Goal: Transaction & Acquisition: Purchase product/service

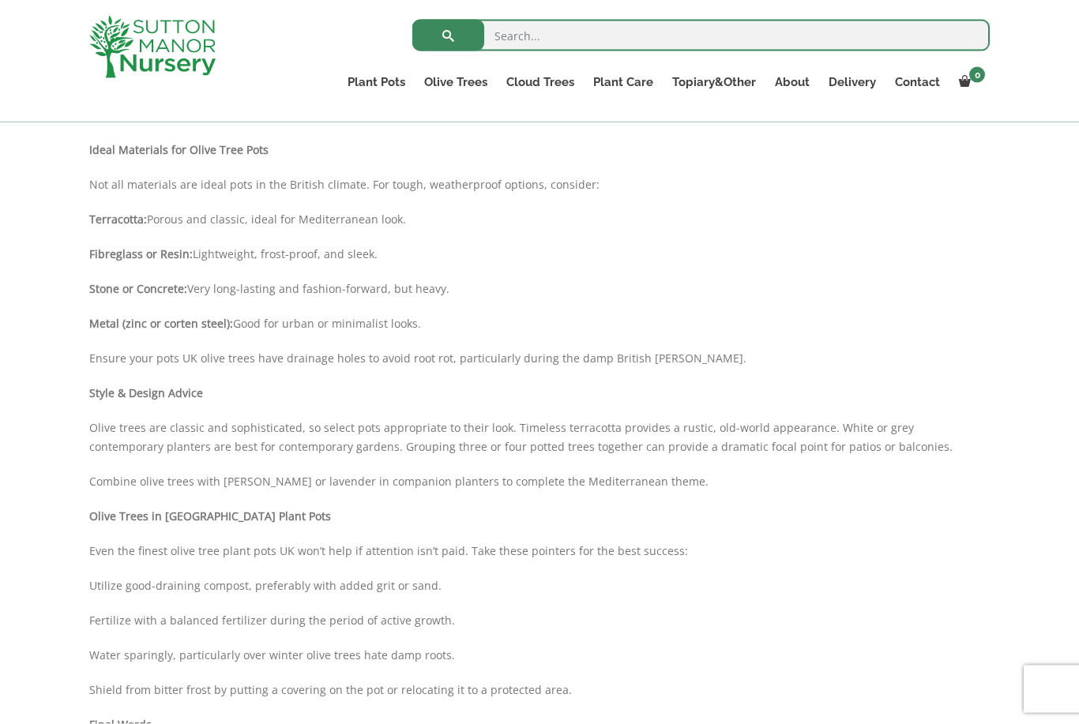
scroll to position [884, 0]
click at [378, 76] on link "Plant Pots" at bounding box center [376, 82] width 77 height 22
click at [0, 0] on ul "Resin Bonded Pots The Amalfi Pots The Milan Pots The Capri Pots The Brunello Po…" at bounding box center [0, 0] width 0 height 0
click at [389, 81] on link "Plant Pots" at bounding box center [376, 82] width 77 height 22
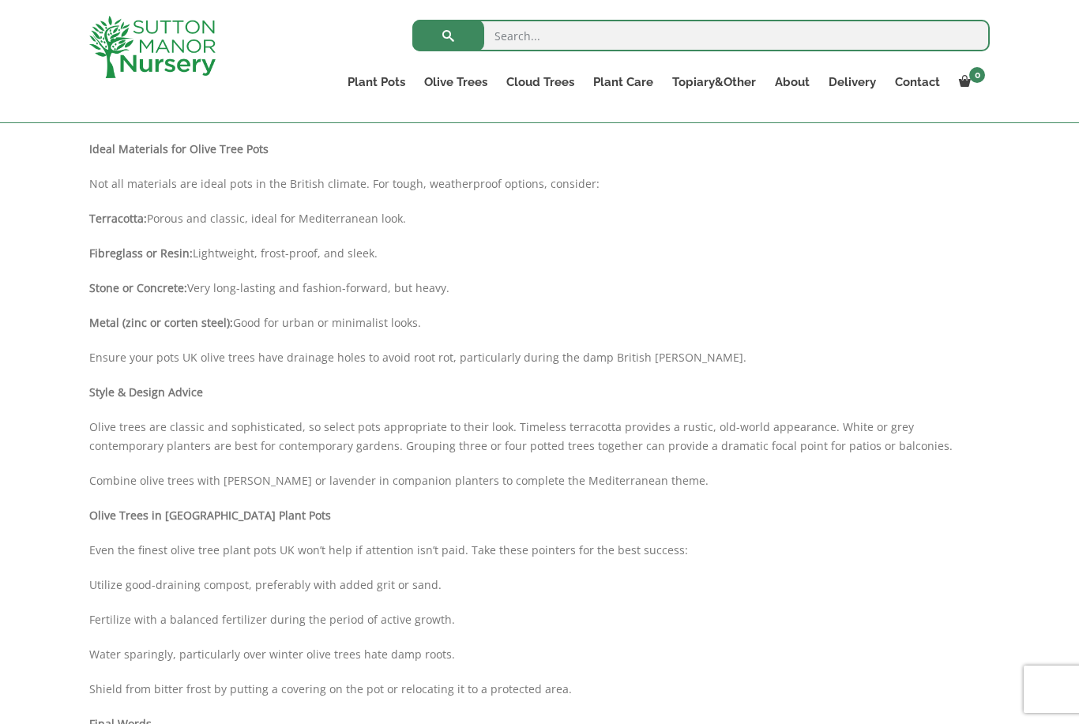
click at [0, 0] on ul "Resin Bonded Pots The Amalfi Pots The Milan Pots The Capri Pots The Brunello Po…" at bounding box center [0, 0] width 0 height 0
click at [0, 0] on link "The Old Stone Pots" at bounding box center [0, 0] width 0 height 0
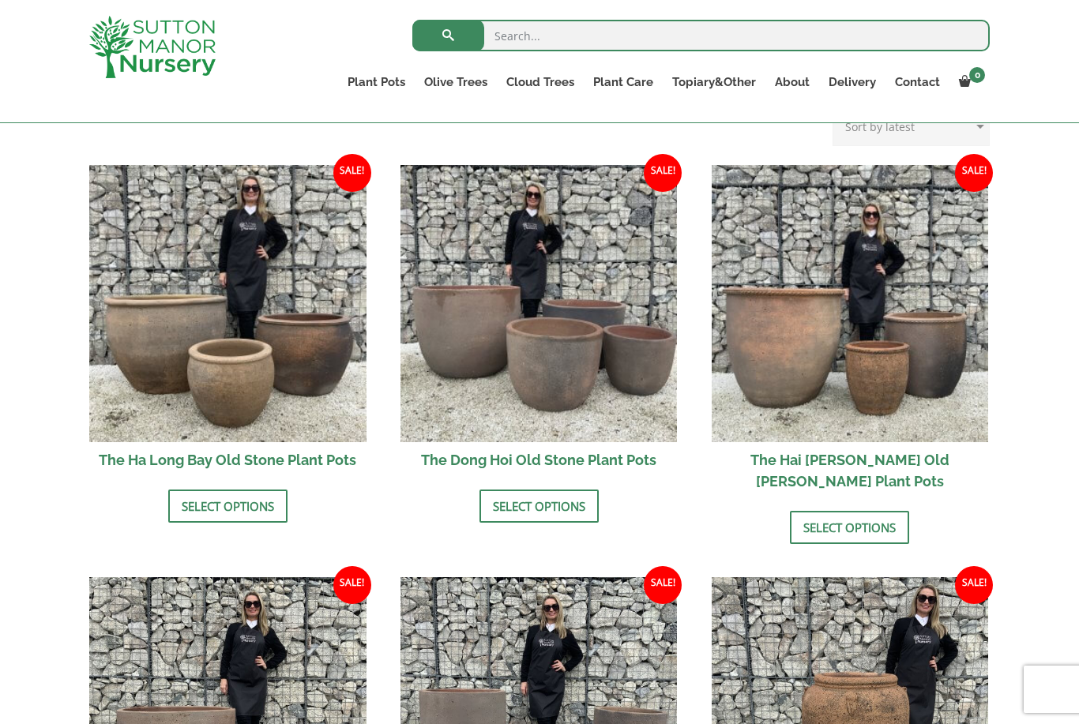
scroll to position [512, 0]
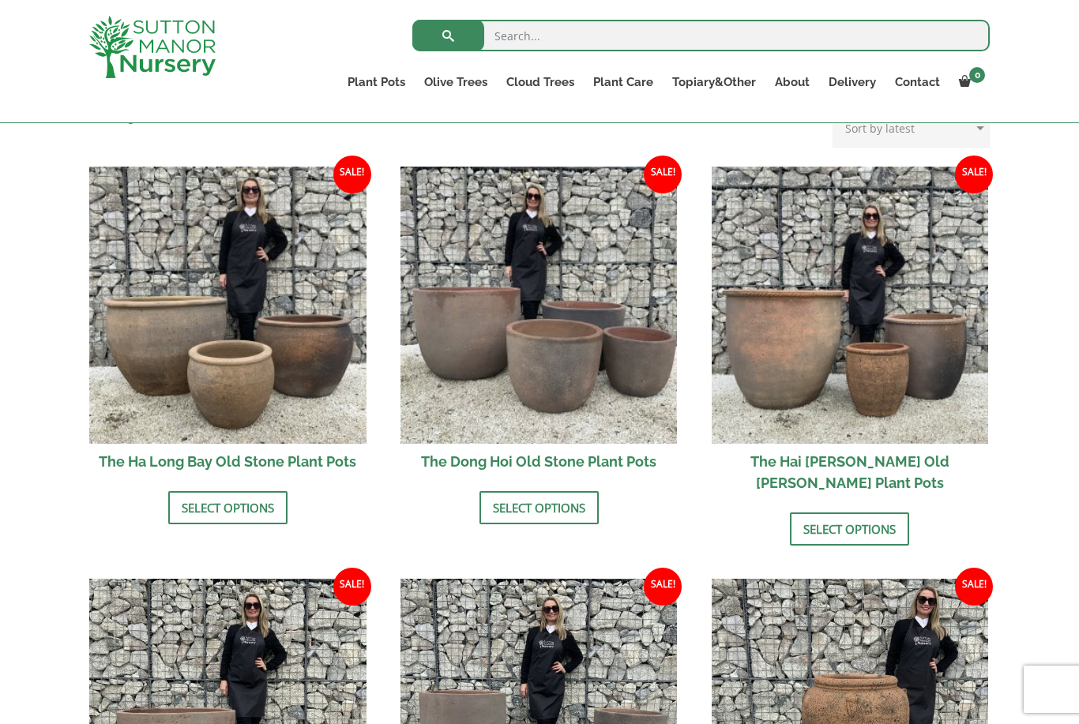
click at [584, 351] on img at bounding box center [538, 305] width 277 height 277
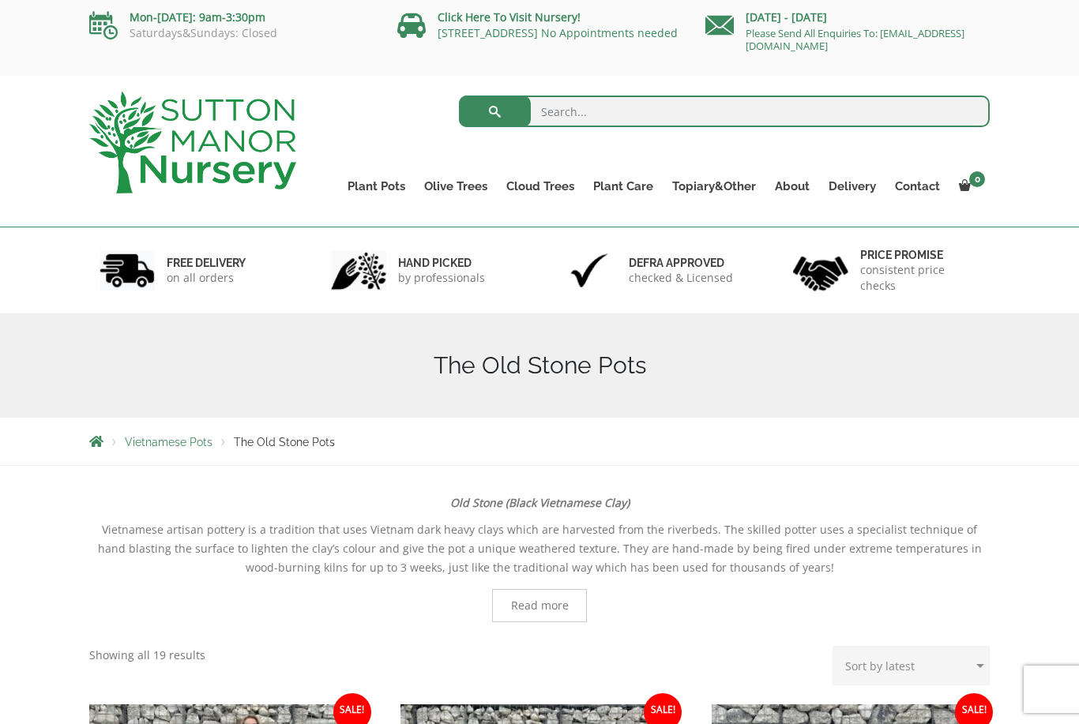
scroll to position [4, 0]
